Goal: Task Accomplishment & Management: Manage account settings

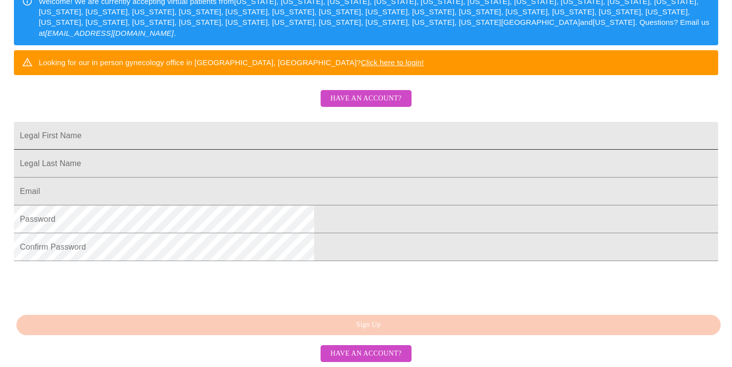
scroll to position [199, 0]
click at [375, 104] on span "Have an account?" at bounding box center [366, 98] width 71 height 12
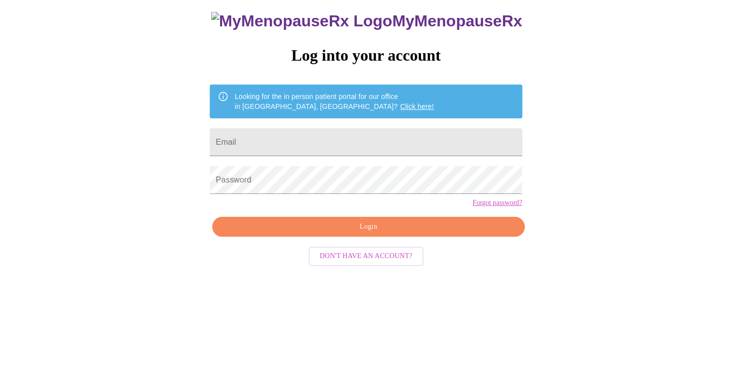
scroll to position [10, 0]
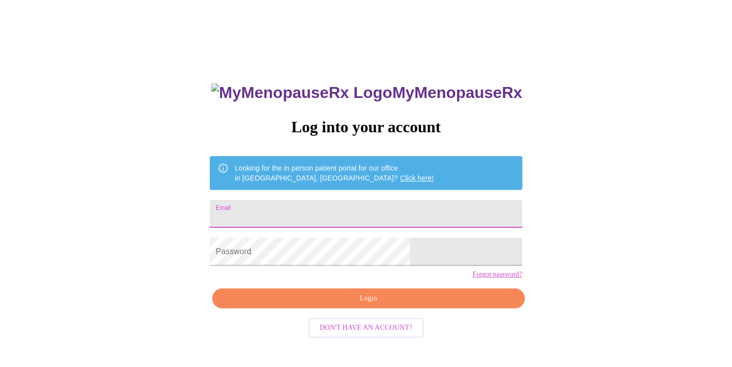
click at [298, 214] on input "Email" at bounding box center [366, 214] width 312 height 28
drag, startPoint x: 159, startPoint y: 164, endPoint x: 167, endPoint y: 169, distance: 10.1
click at [158, 164] on div "MyMenopauseRx Log into your account Looking for the in person patient portal fo…" at bounding box center [366, 214] width 724 height 441
click at [314, 216] on input "nerinaeda" at bounding box center [366, 214] width 312 height 28
click at [527, 215] on div "MyMenopauseRx Log into your account Looking for the in person patient portal fo…" at bounding box center [366, 214] width 724 height 441
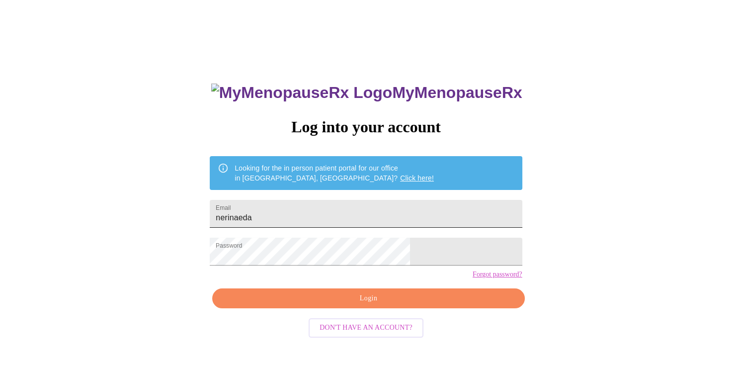
click at [307, 217] on input "nerinaeda" at bounding box center [366, 214] width 312 height 28
click at [338, 305] on span "Login" at bounding box center [368, 298] width 289 height 12
click at [370, 305] on span "Login" at bounding box center [368, 298] width 289 height 12
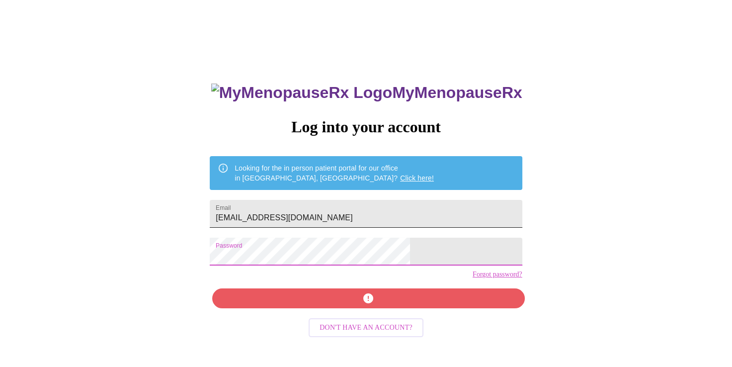
click at [347, 212] on input "[EMAIL_ADDRESS][DOMAIN_NAME]" at bounding box center [366, 214] width 312 height 28
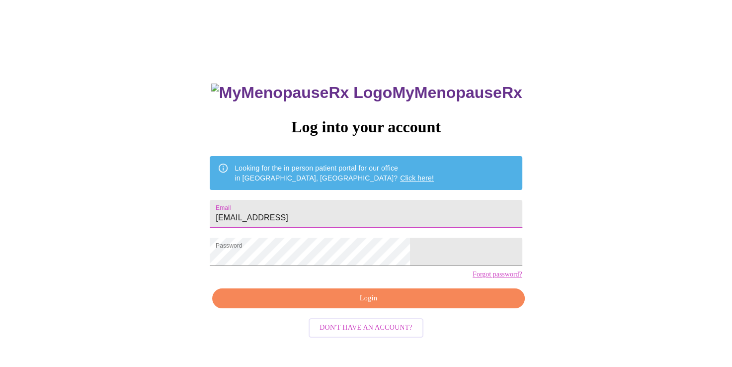
type input "[EMAIL_ADDRESS][DOMAIN_NAME]"
click at [232, 238] on div "MyMenopauseRx Log into your account Looking for the in person patient portal fo…" at bounding box center [366, 214] width 724 height 441
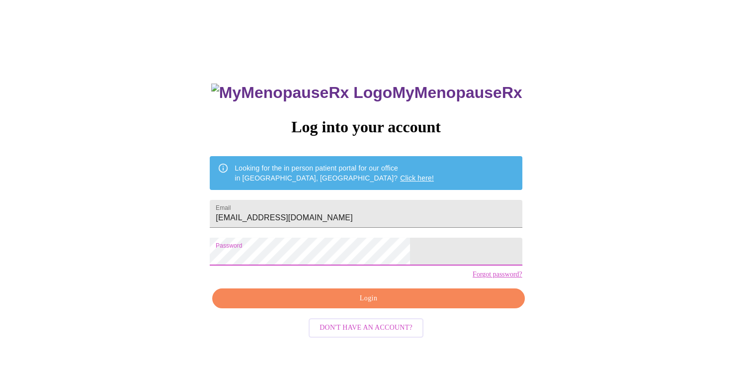
click at [249, 141] on div "MyMenopauseRx Log into your account Looking for the in person patient portal fo…" at bounding box center [366, 214] width 724 height 441
click at [370, 305] on span "Login" at bounding box center [368, 298] width 289 height 12
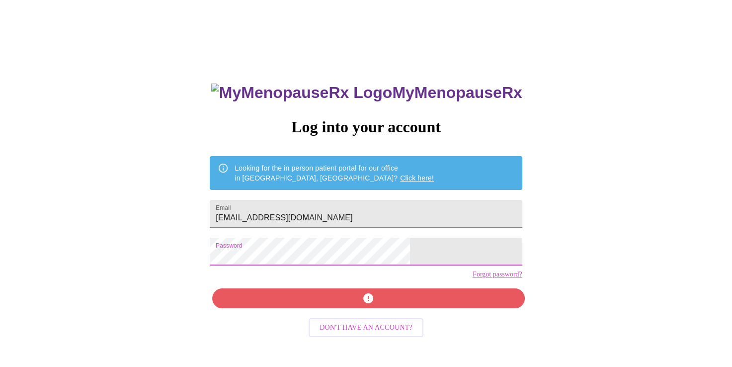
click at [217, 253] on div "MyMenopauseRx Log into your account Looking for the in person patient portal fo…" at bounding box center [366, 214] width 724 height 441
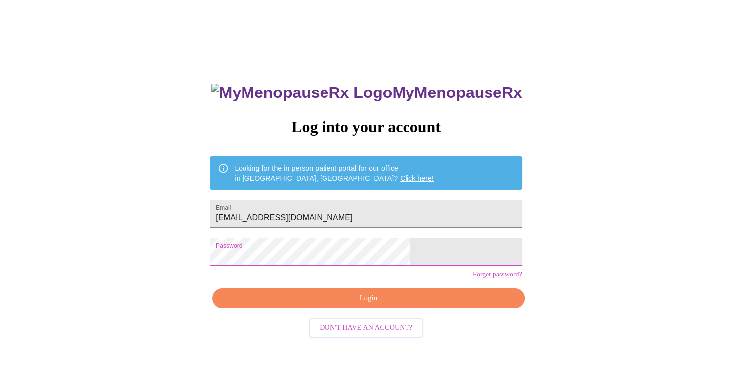
click at [395, 305] on span "Login" at bounding box center [368, 298] width 289 height 12
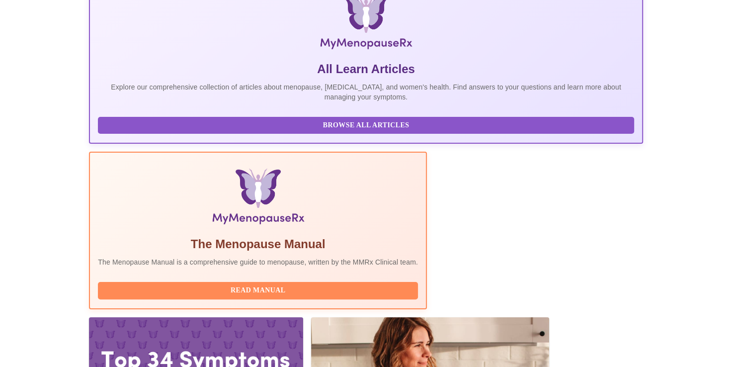
scroll to position [176, 0]
